Goal: Task Accomplishment & Management: Manage account settings

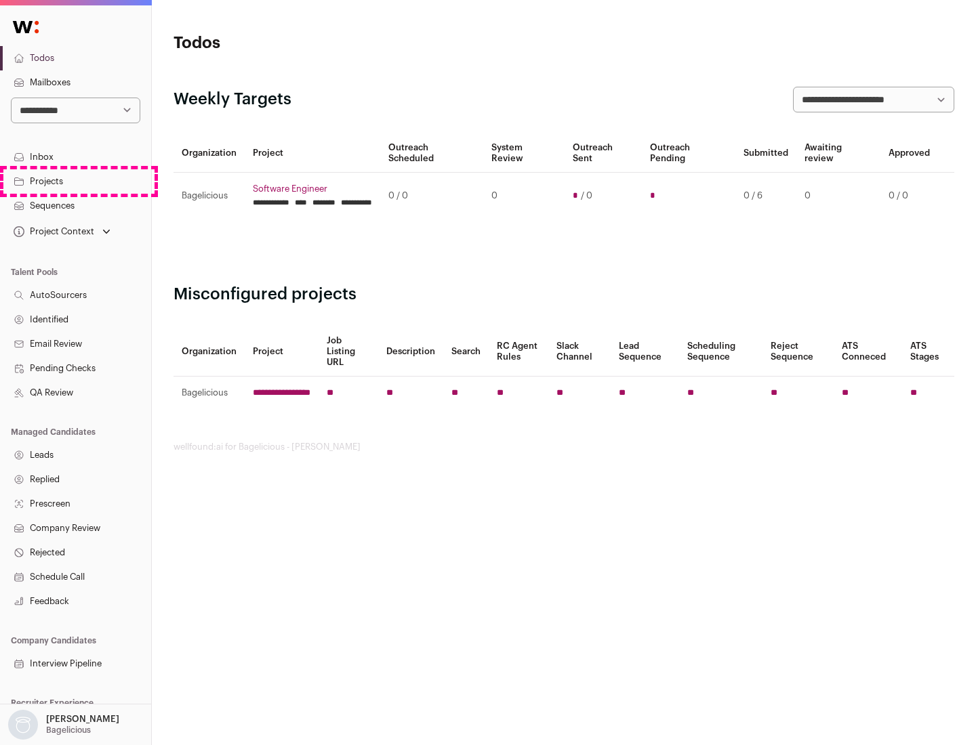
click at [75, 181] on link "Projects" at bounding box center [75, 181] width 151 height 24
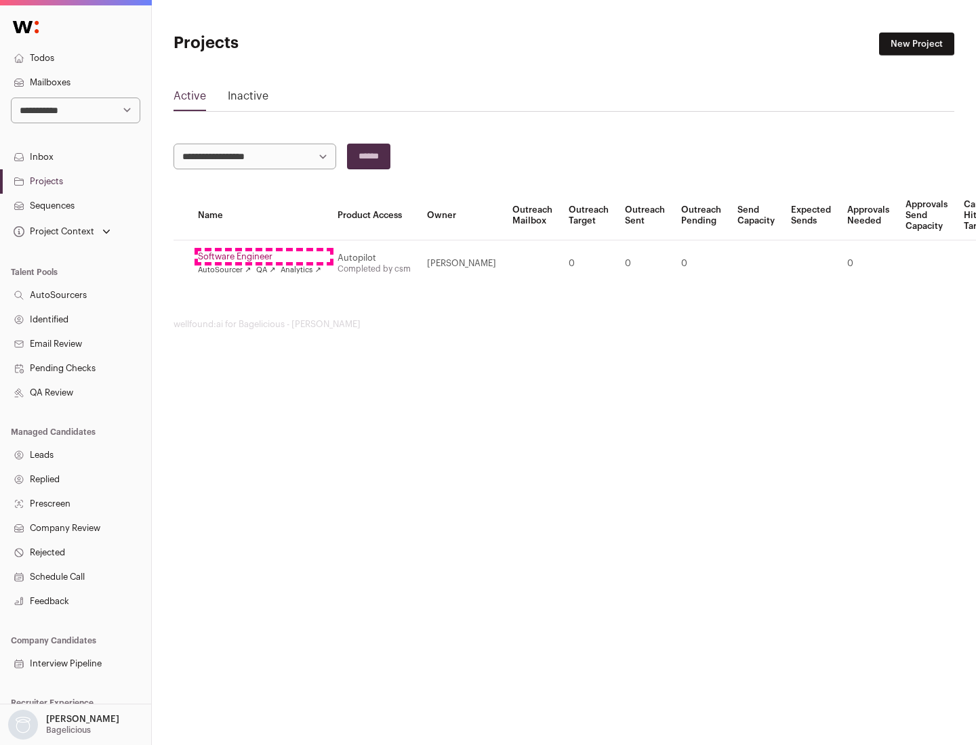
click at [264, 257] on link "Software Engineer" at bounding box center [259, 256] width 123 height 11
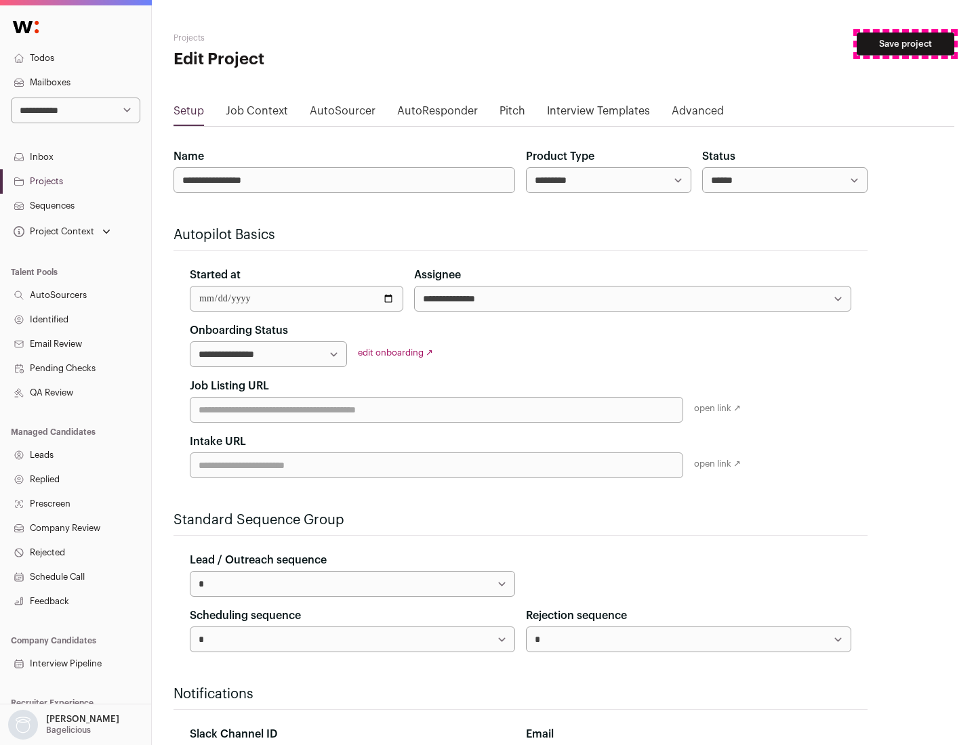
click at [905, 44] on button "Save project" at bounding box center [905, 44] width 98 height 23
